Goal: Share content

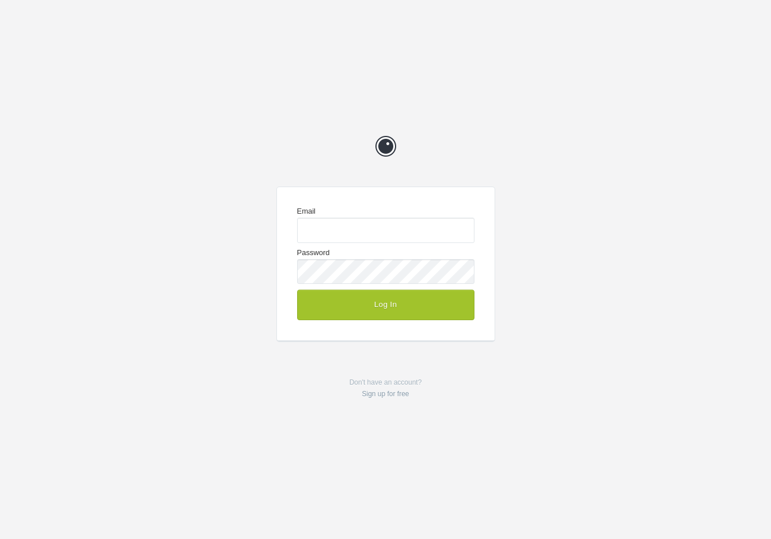
type input "[EMAIL_ADDRESS][DOMAIN_NAME]"
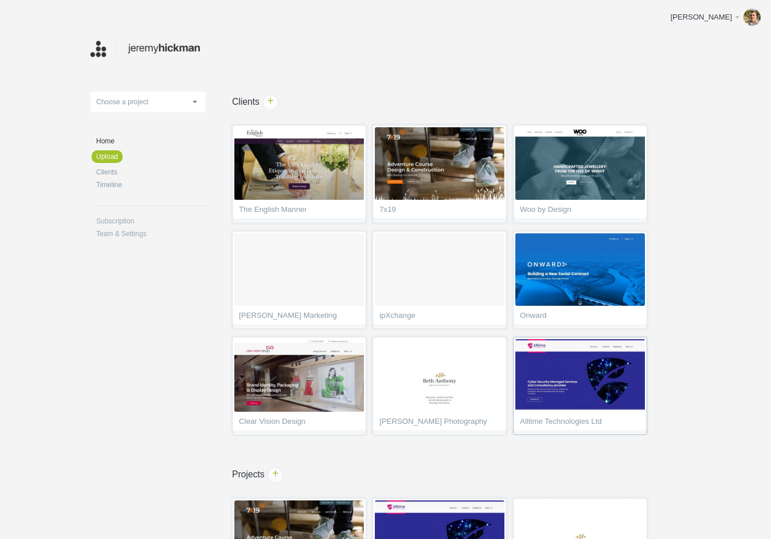
click at [549, 374] on img at bounding box center [580, 375] width 130 height 73
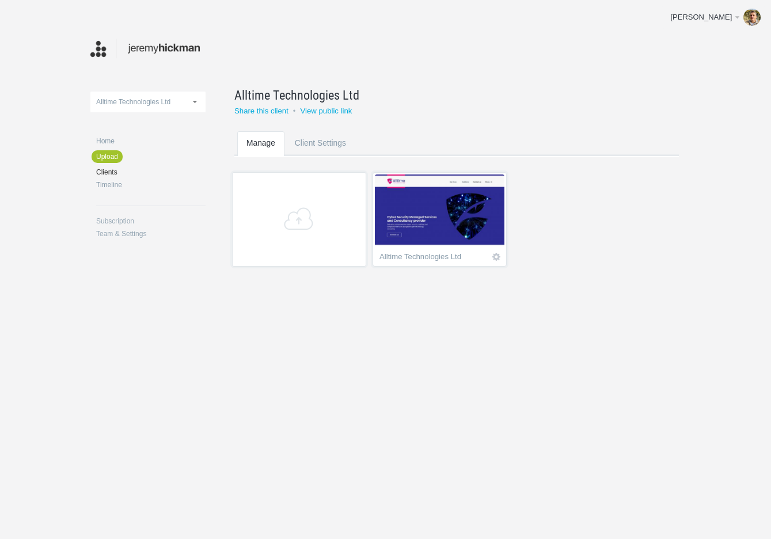
click at [436, 229] on img at bounding box center [440, 210] width 130 height 73
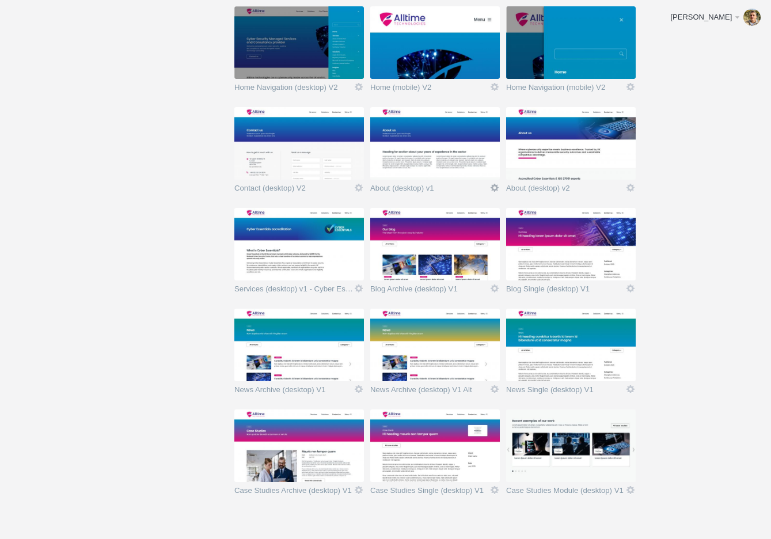
scroll to position [395, 0]
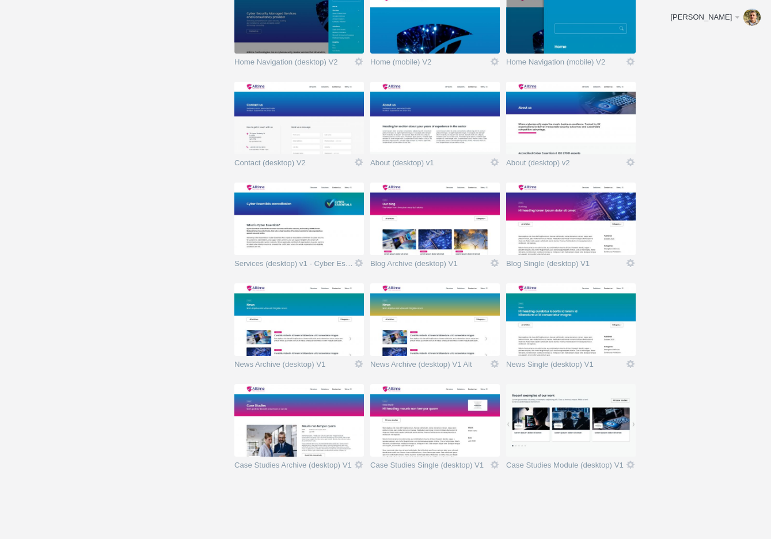
click at [411, 241] on img at bounding box center [435, 219] width 130 height 73
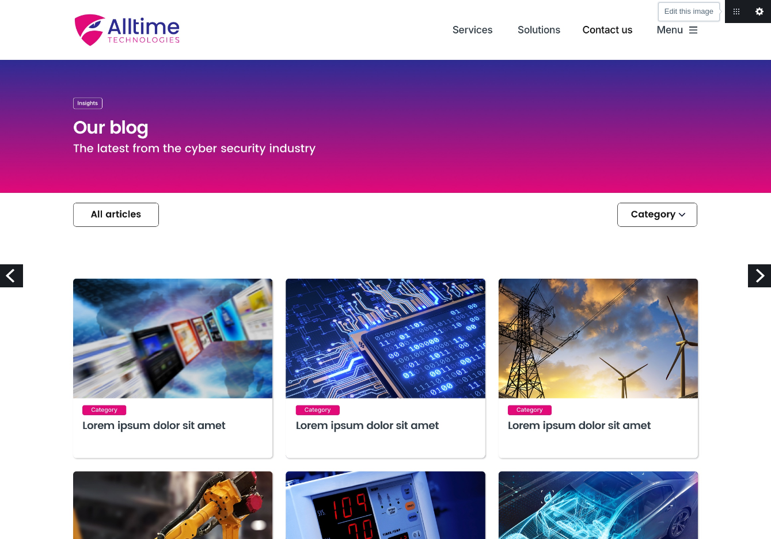
click at [758, 13] on link "Edit this image" at bounding box center [759, 11] width 23 height 23
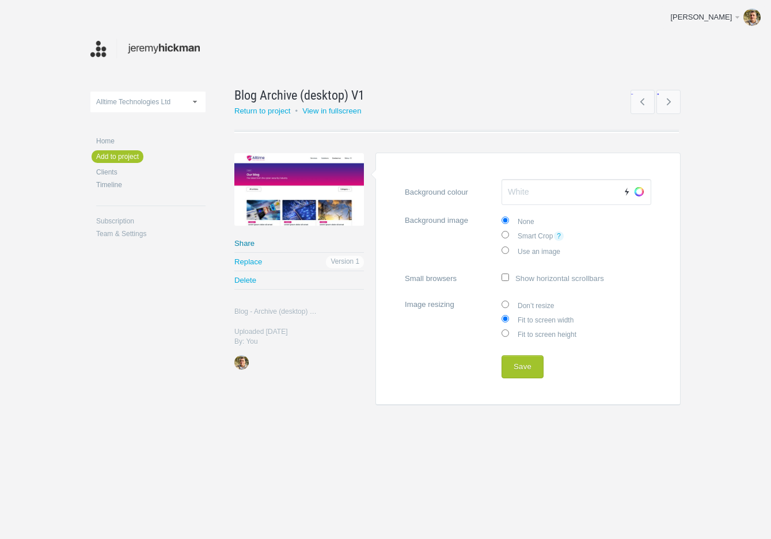
click at [243, 248] on link "Share" at bounding box center [299, 243] width 130 height 18
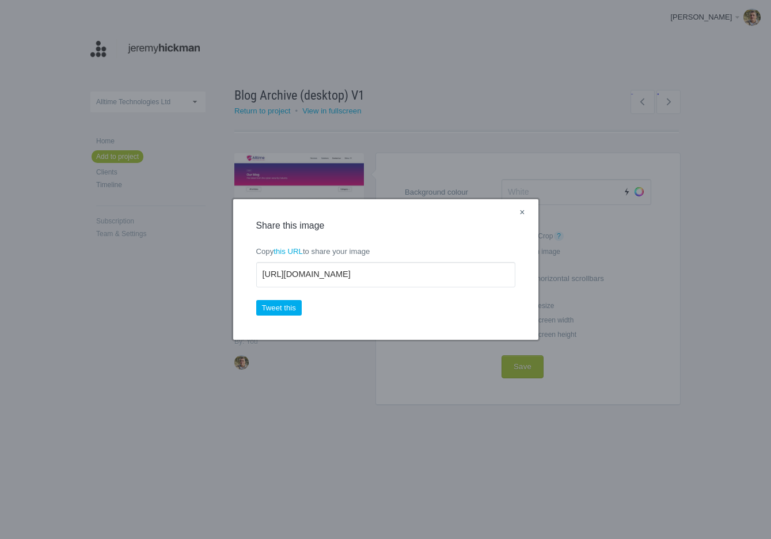
click at [525, 209] on link "×" at bounding box center [522, 213] width 14 height 15
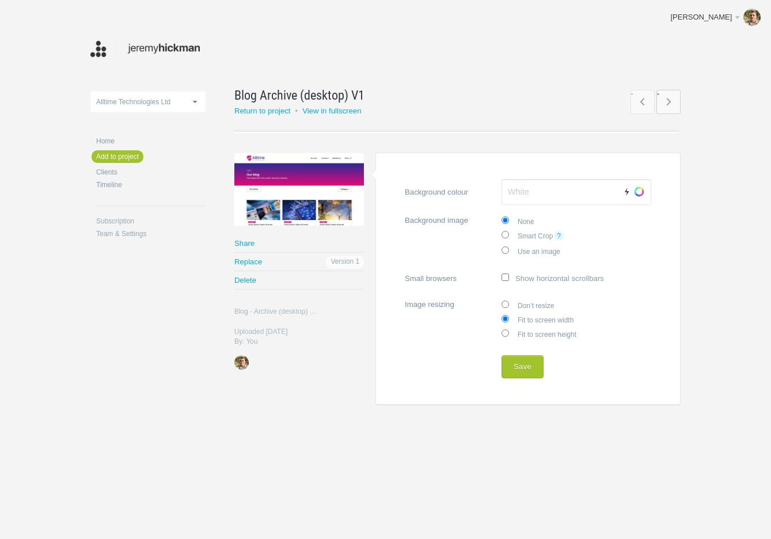
click at [671, 101] on link "→" at bounding box center [668, 102] width 24 height 24
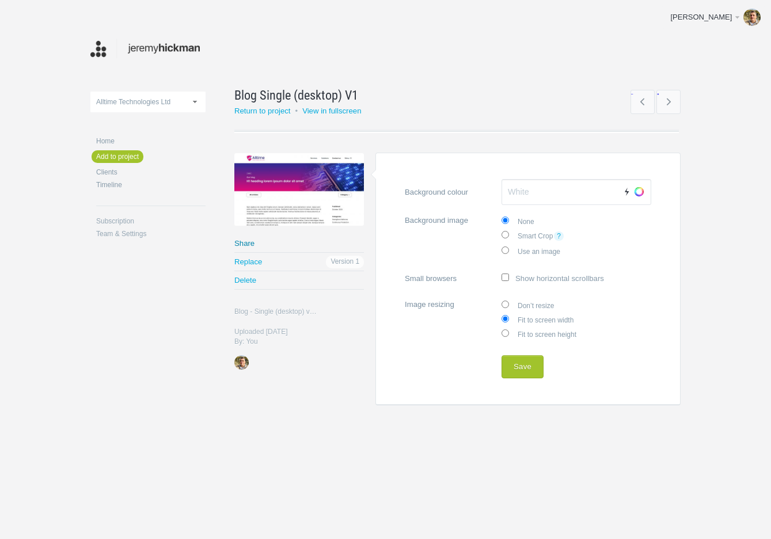
click at [252, 242] on link "Share" at bounding box center [299, 243] width 130 height 18
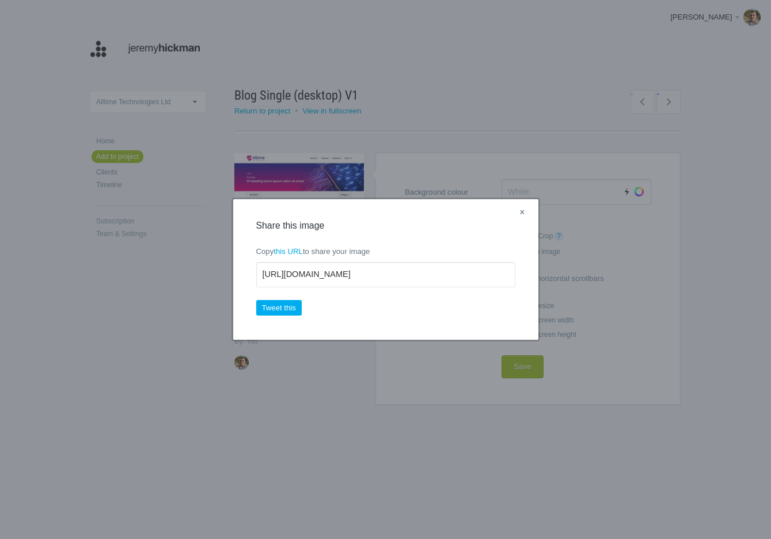
click at [520, 213] on link "×" at bounding box center [522, 213] width 14 height 15
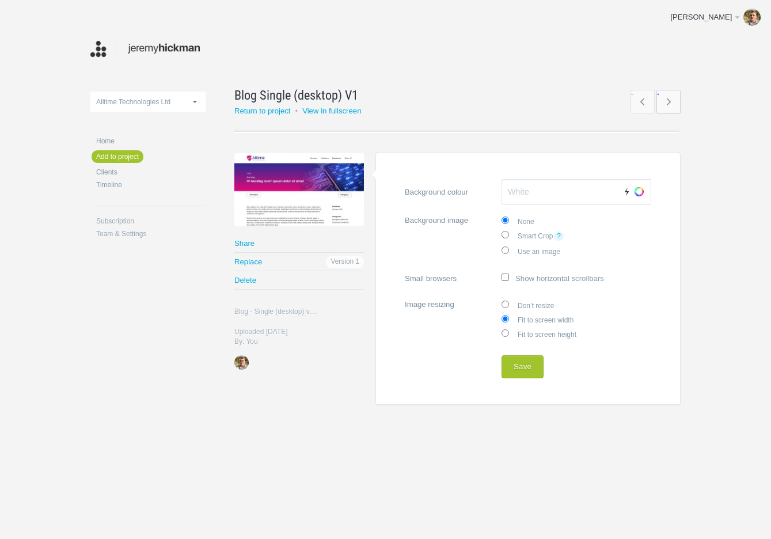
click at [669, 104] on link "→" at bounding box center [668, 102] width 24 height 24
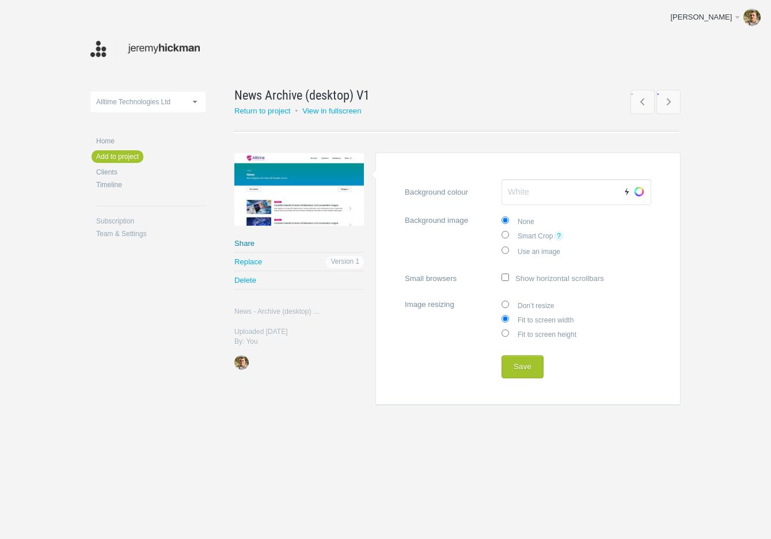
click at [250, 240] on link "Share" at bounding box center [299, 243] width 130 height 18
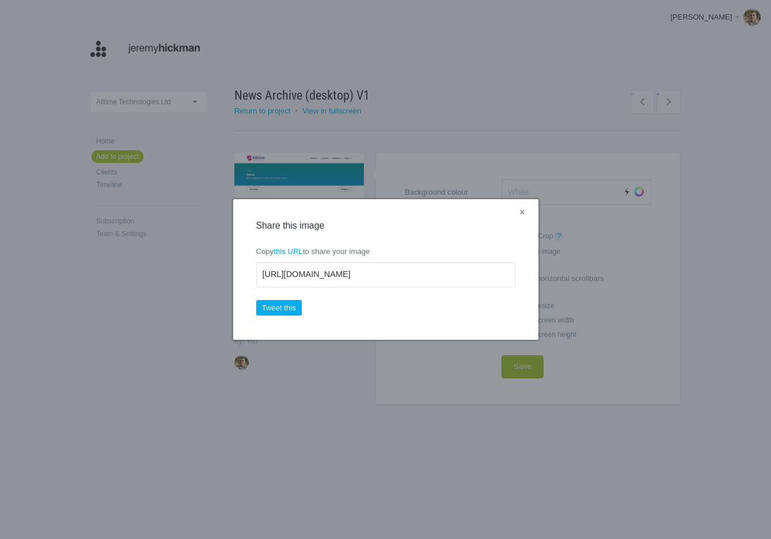
click at [526, 214] on link "×" at bounding box center [522, 213] width 14 height 15
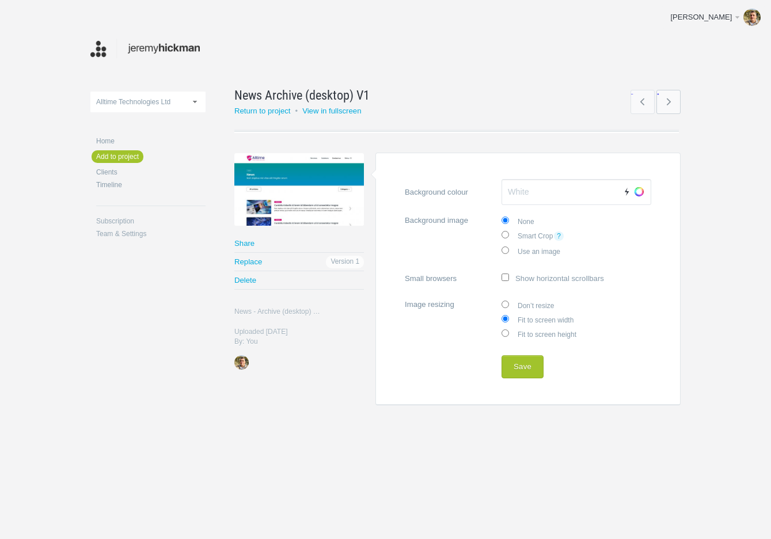
click at [671, 104] on link "→" at bounding box center [668, 102] width 24 height 24
click at [673, 103] on link "→" at bounding box center [668, 102] width 24 height 24
click at [244, 242] on link "Share" at bounding box center [299, 243] width 130 height 18
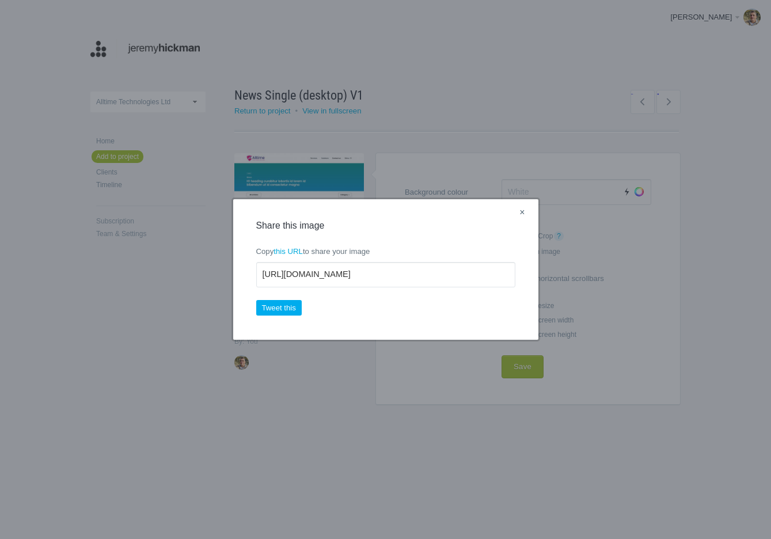
click at [524, 214] on link "×" at bounding box center [522, 213] width 14 height 15
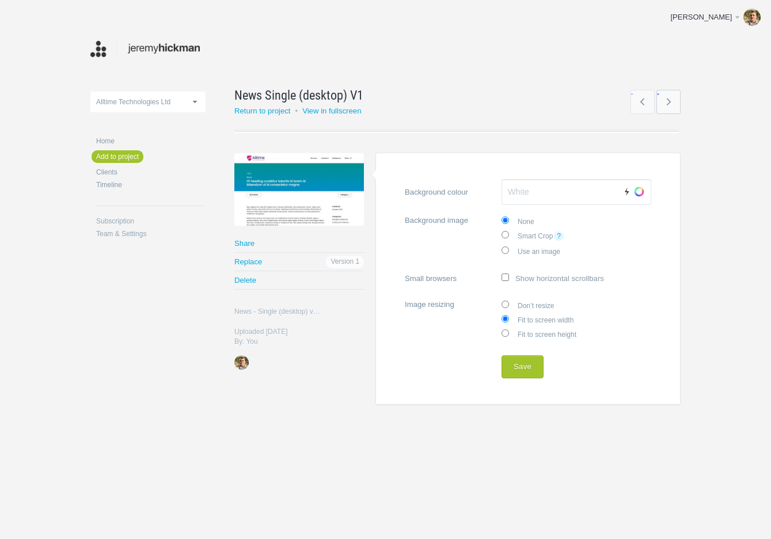
click at [667, 105] on link "→" at bounding box center [668, 102] width 24 height 24
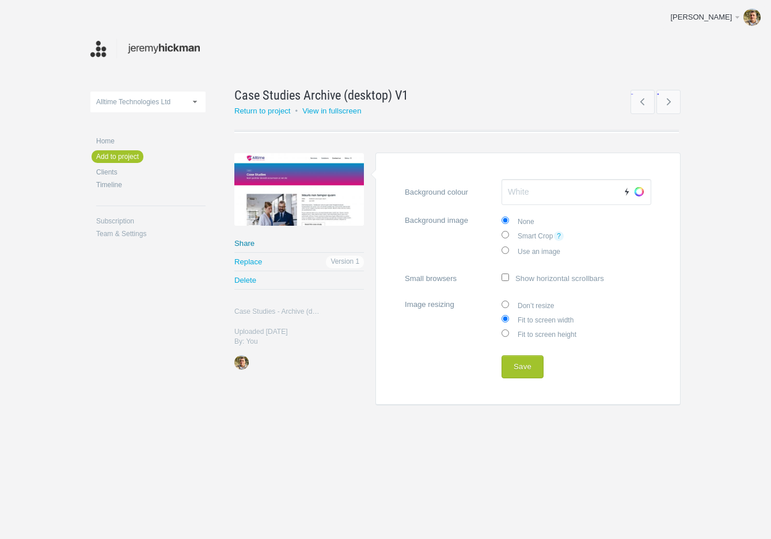
click at [251, 242] on link "Share" at bounding box center [299, 243] width 130 height 18
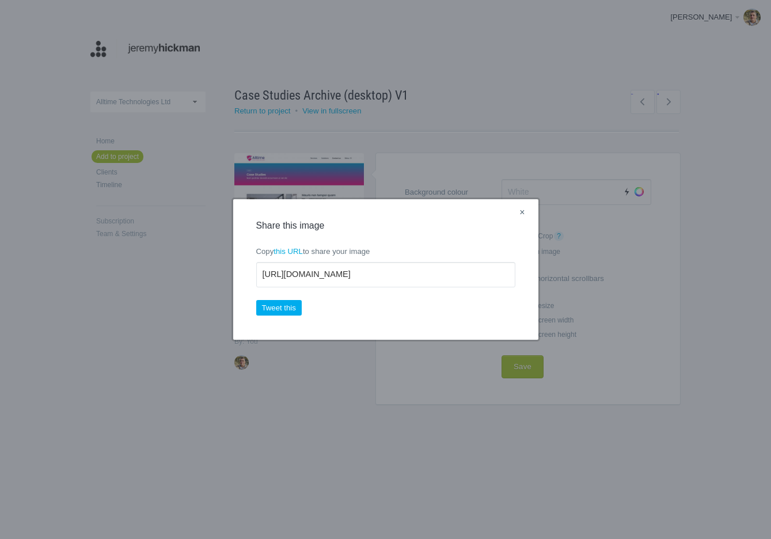
click at [524, 214] on link "×" at bounding box center [522, 213] width 14 height 15
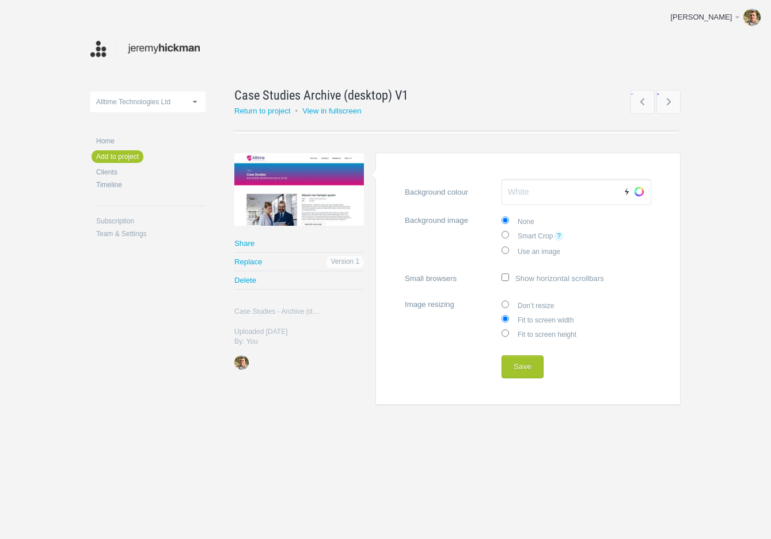
click at [681, 101] on body "[PERSON_NAME] Edit profile Help & Contact Log out Upload 7x19 | Website Redevel…" at bounding box center [385, 269] width 771 height 539
click at [670, 102] on link "→" at bounding box center [668, 102] width 24 height 24
click at [241, 240] on link "Share" at bounding box center [299, 243] width 130 height 18
